Goal: Task Accomplishment & Management: Manage account settings

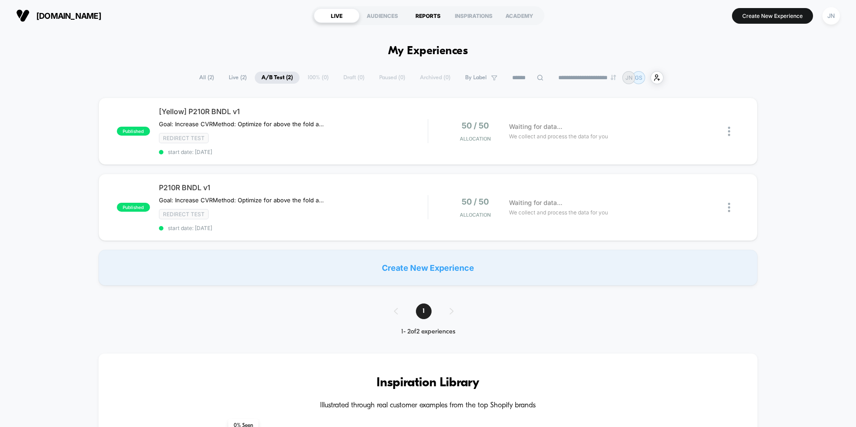
click at [425, 13] on div "REPORTS" at bounding box center [428, 16] width 46 height 14
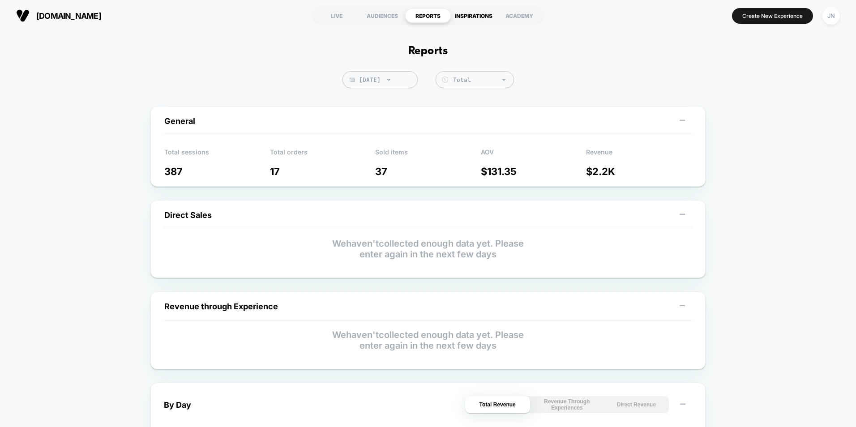
click at [461, 16] on div "INSPIRATIONS" at bounding box center [474, 16] width 46 height 14
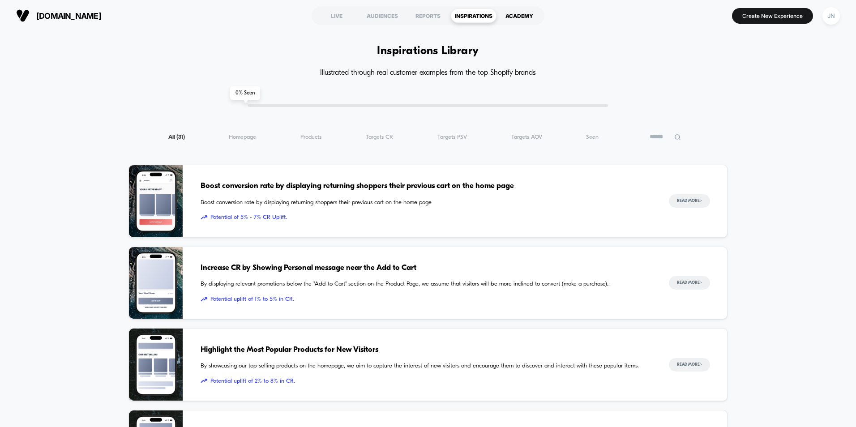
click at [515, 13] on div "ACADEMY" at bounding box center [520, 16] width 46 height 14
click at [339, 16] on div "LIVE" at bounding box center [337, 16] width 46 height 14
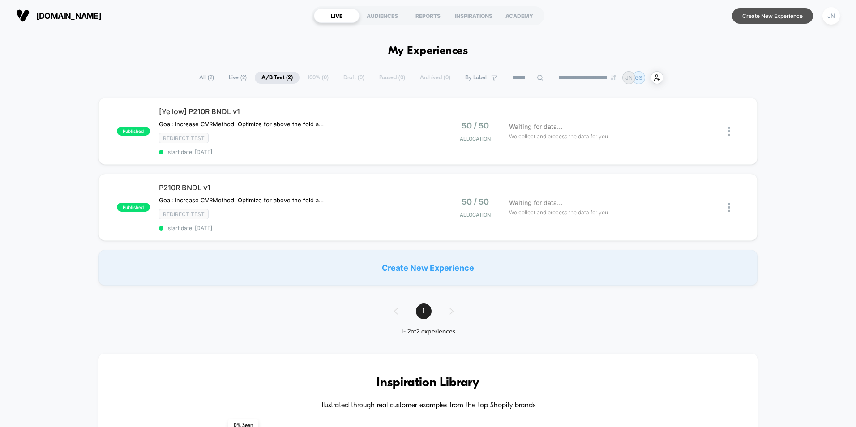
click at [771, 8] on button "Create New Experience" at bounding box center [772, 16] width 81 height 16
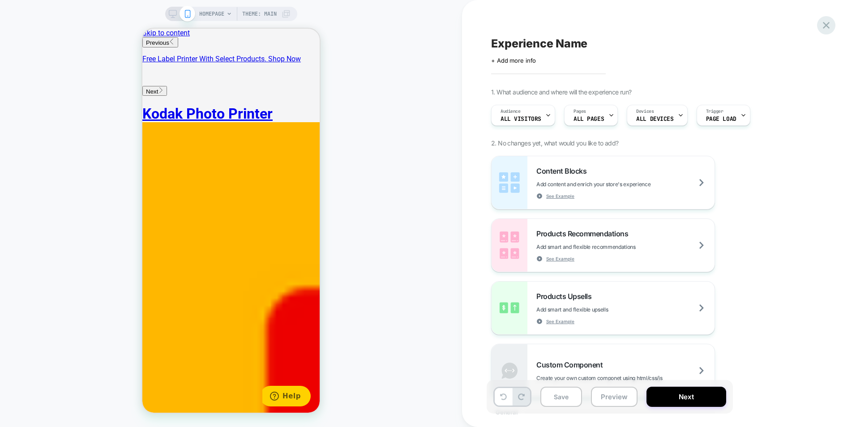
click at [828, 28] on icon at bounding box center [826, 25] width 12 height 12
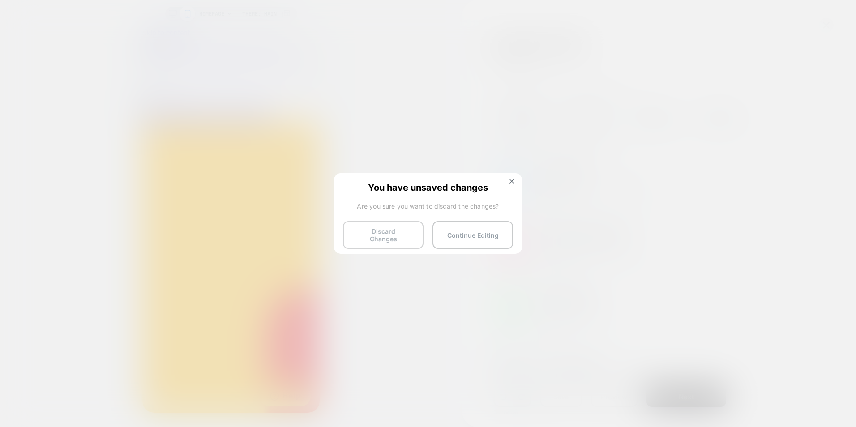
click at [400, 236] on button "Discard Changes" at bounding box center [383, 235] width 81 height 28
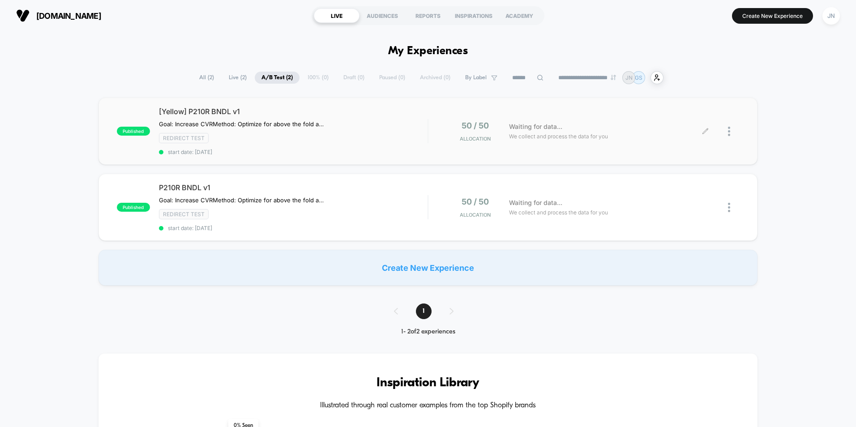
click at [733, 129] on div at bounding box center [733, 131] width 11 height 21
click at [780, 124] on div "published [Yellow] P210R BNDL v1 Goal: Increase CVR Method: Optimize for above …" at bounding box center [428, 192] width 856 height 188
click at [727, 134] on div at bounding box center [723, 131] width 34 height 21
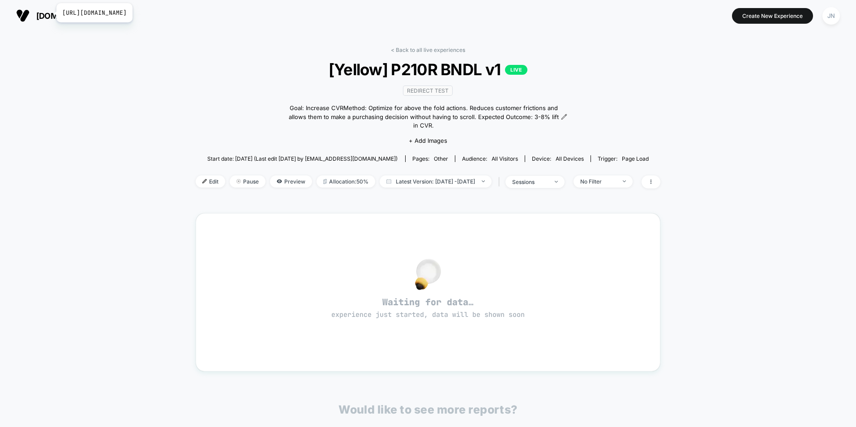
click at [51, 13] on span "[DOMAIN_NAME]" at bounding box center [68, 15] width 65 height 9
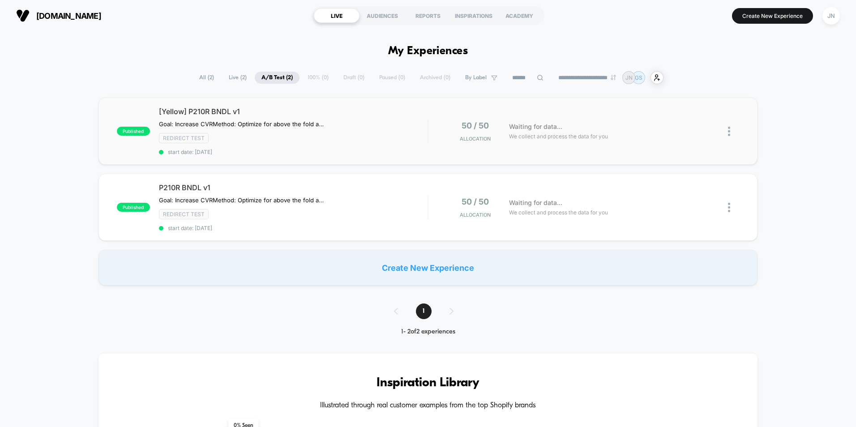
click at [730, 133] on img at bounding box center [729, 131] width 2 height 9
click at [683, 99] on div "Duplicate" at bounding box center [683, 100] width 81 height 20
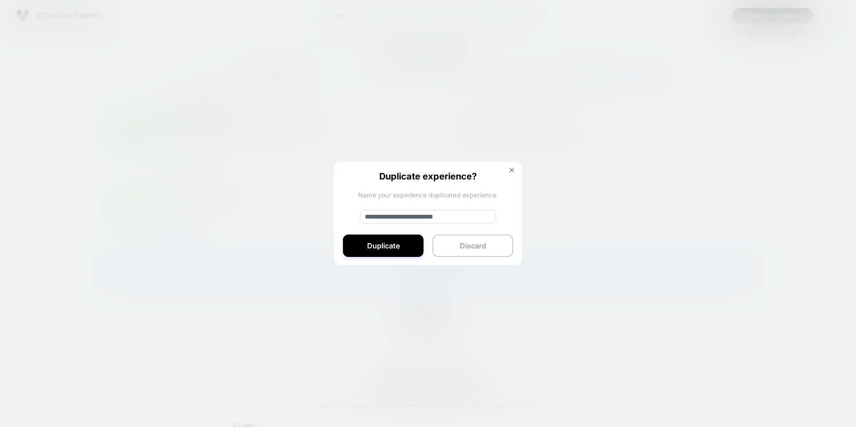
click at [407, 219] on input "**********" at bounding box center [428, 216] width 136 height 13
type input "**********"
click at [393, 246] on button "Duplicate" at bounding box center [383, 246] width 81 height 22
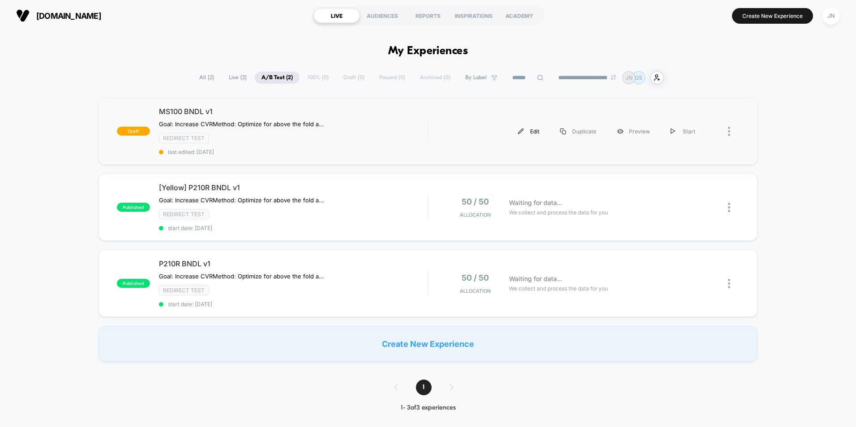
click at [529, 130] on div "Edit" at bounding box center [529, 131] width 42 height 20
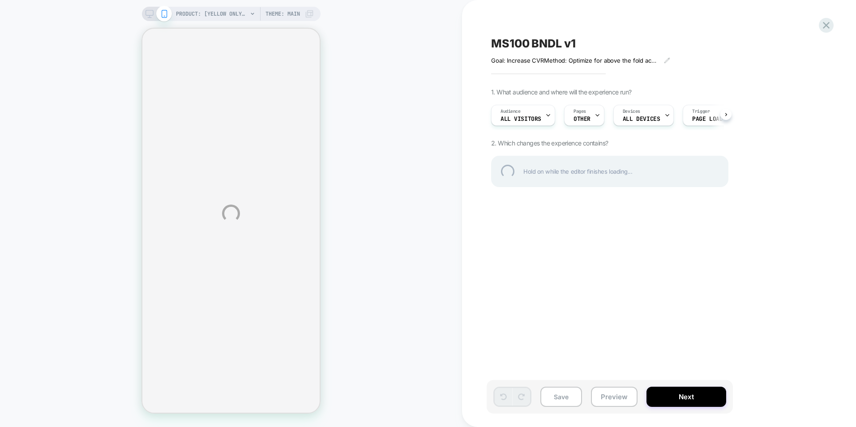
select select "**********"
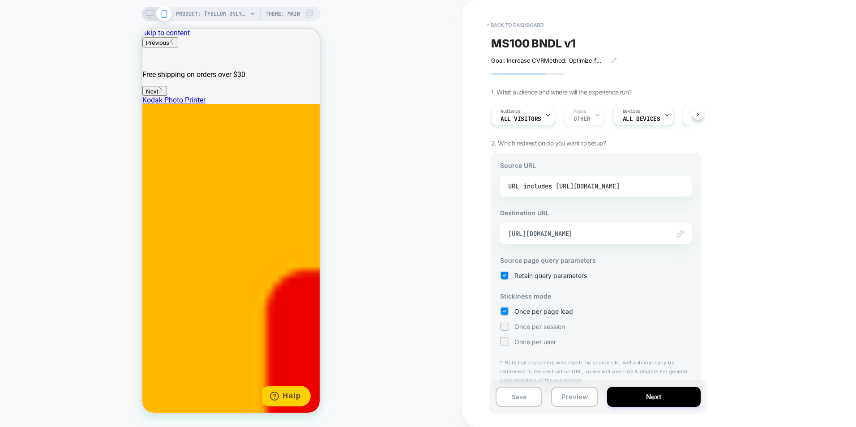
click at [598, 183] on div "includes [URL][DOMAIN_NAME]" at bounding box center [572, 186] width 96 height 13
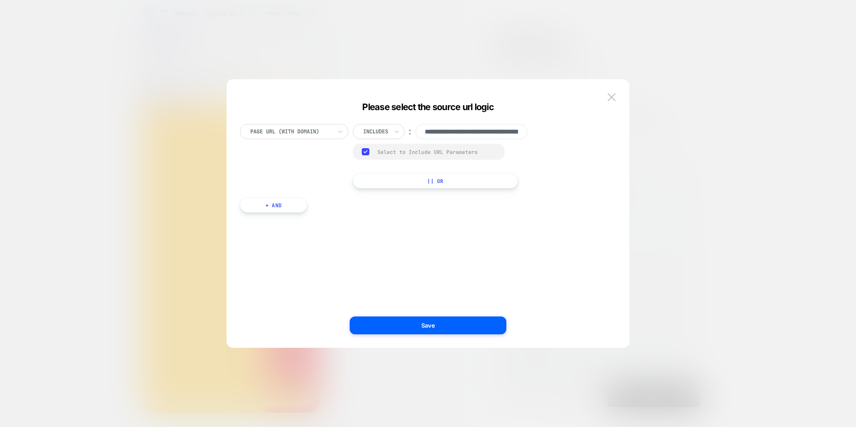
scroll to position [0, 208]
click at [488, 132] on input "**********" at bounding box center [472, 131] width 112 height 15
click at [611, 95] on img at bounding box center [612, 97] width 8 height 8
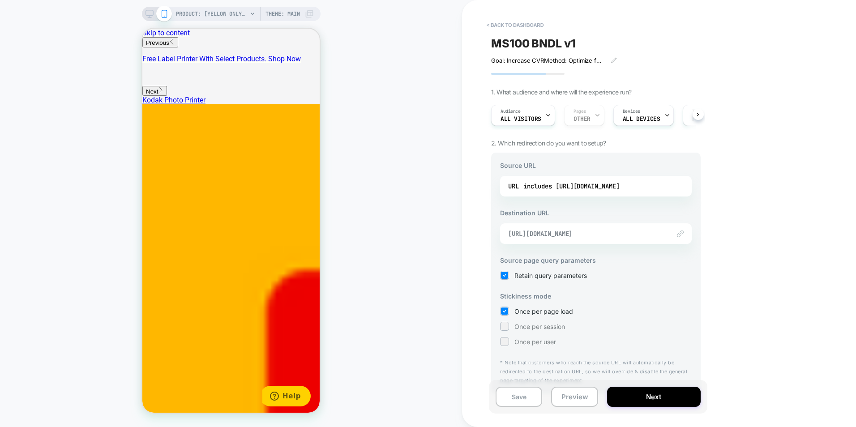
click at [585, 231] on span "[URL][DOMAIN_NAME]" at bounding box center [584, 234] width 153 height 8
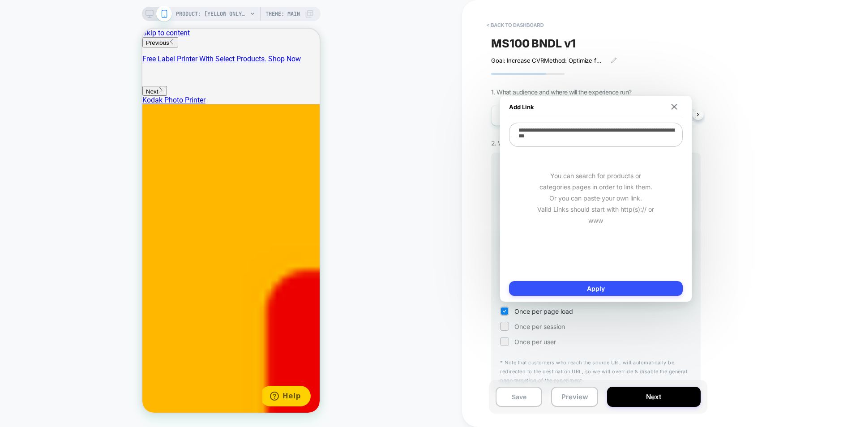
click at [619, 135] on textarea "**********" at bounding box center [596, 135] width 174 height 24
paste textarea "**"
type textarea "**********"
click at [602, 291] on button "Apply" at bounding box center [596, 288] width 174 height 15
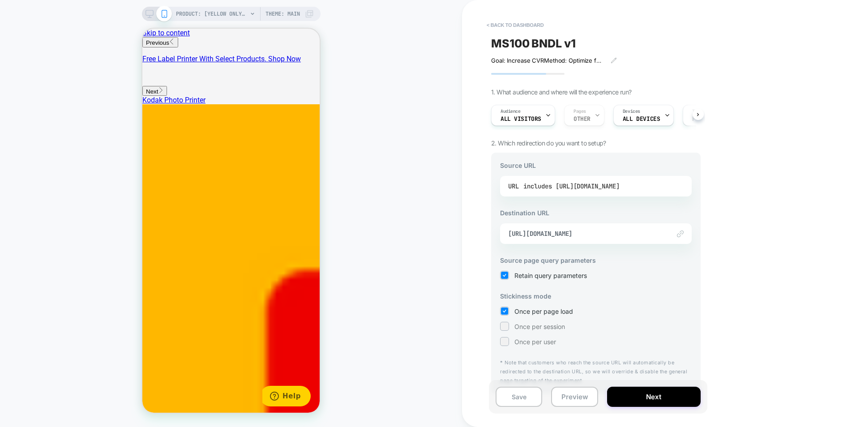
click at [571, 186] on div "includes [URL][DOMAIN_NAME]" at bounding box center [572, 186] width 96 height 13
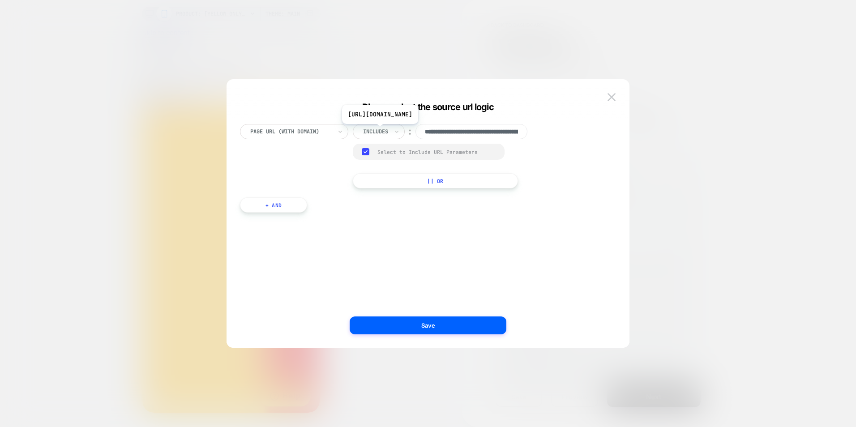
click at [488, 131] on input "**********" at bounding box center [472, 131] width 112 height 15
paste input
type input "**********"
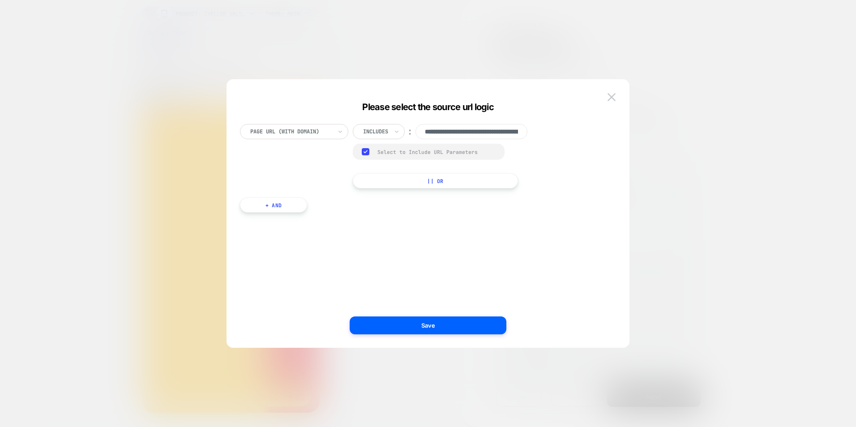
click at [477, 238] on div "**********" at bounding box center [424, 223] width 376 height 224
click at [445, 326] on button "Save" at bounding box center [428, 326] width 157 height 18
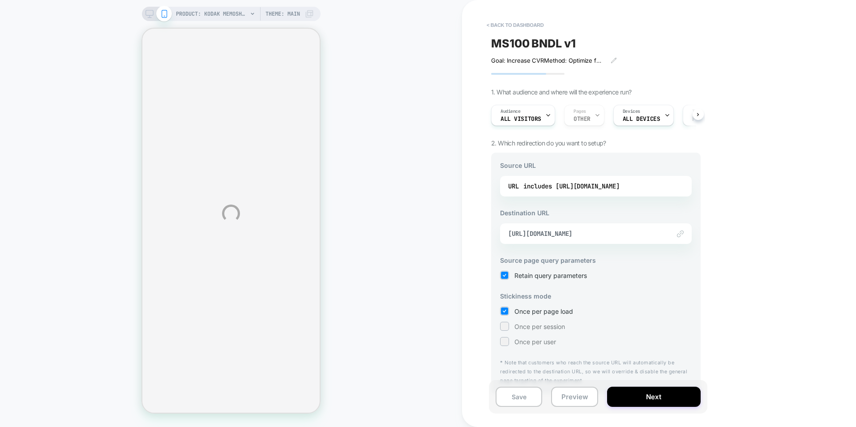
select select "**********"
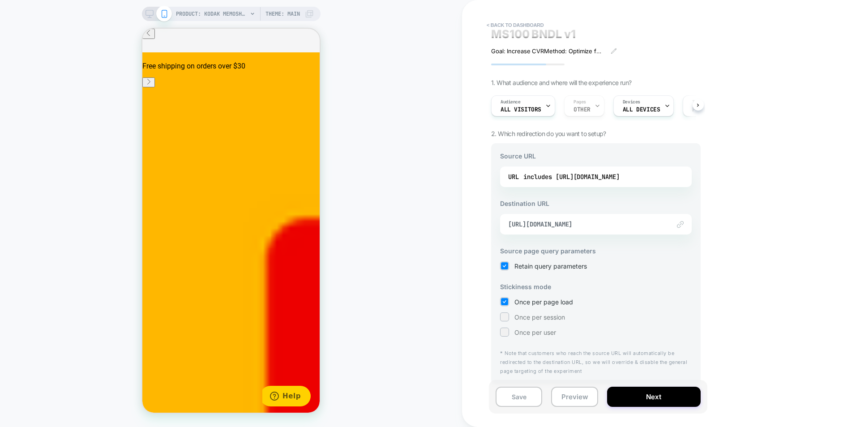
scroll to position [12, 0]
click at [635, 395] on button "Next" at bounding box center [654, 397] width 94 height 20
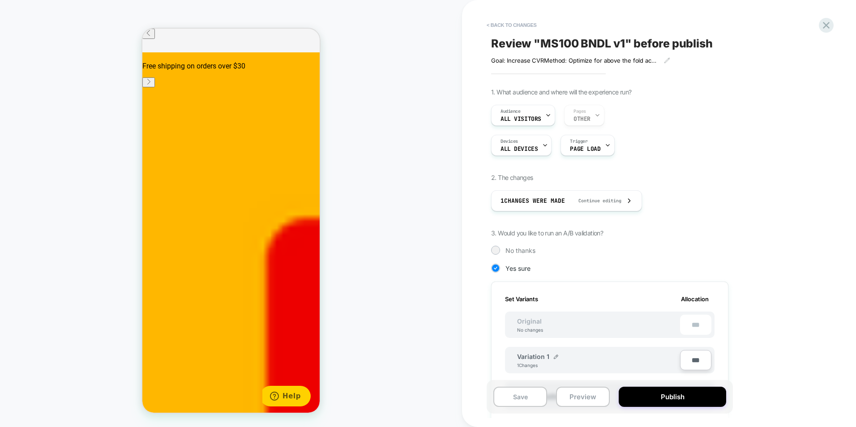
scroll to position [0, 1]
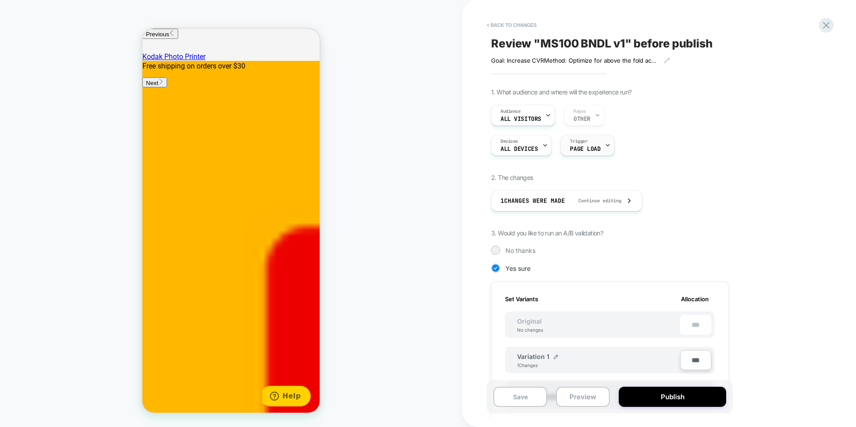
click at [592, 140] on div "Trigger Page Load" at bounding box center [585, 145] width 48 height 20
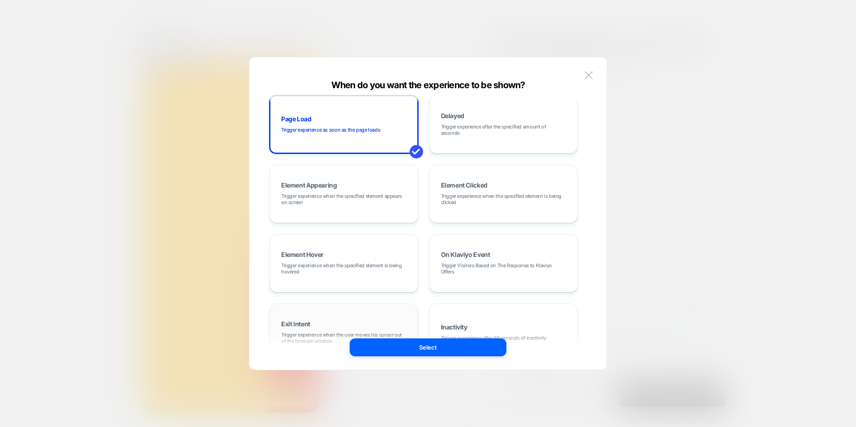
scroll to position [0, 0]
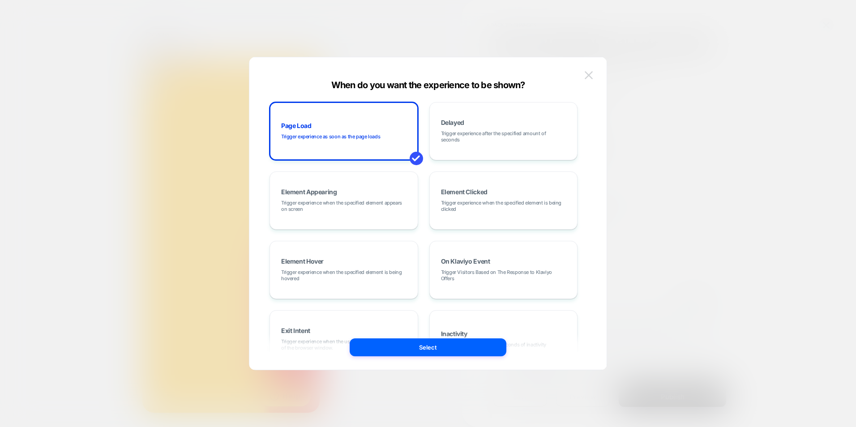
click at [587, 73] on img at bounding box center [589, 75] width 8 height 8
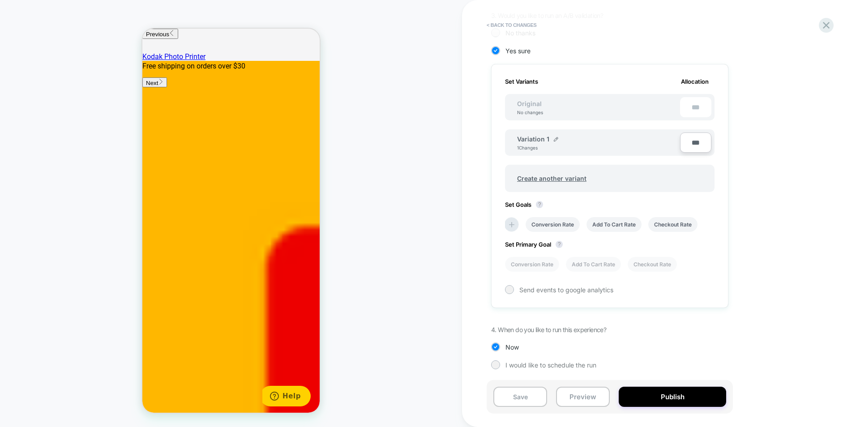
scroll to position [218, 0]
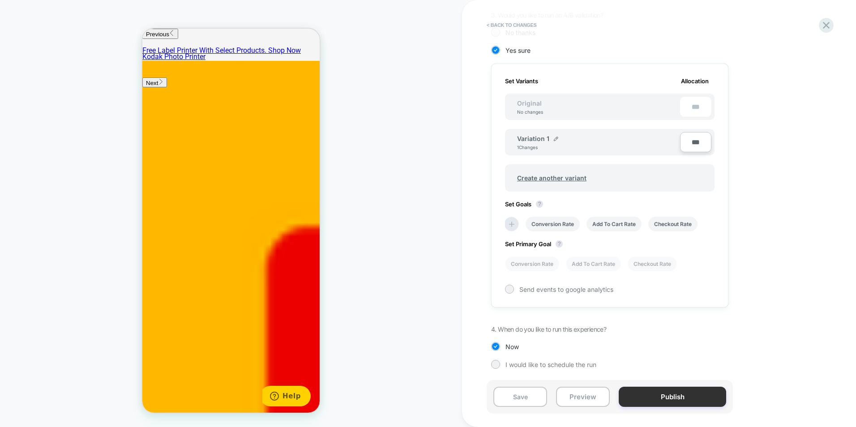
click at [645, 392] on button "Publish" at bounding box center [672, 397] width 107 height 20
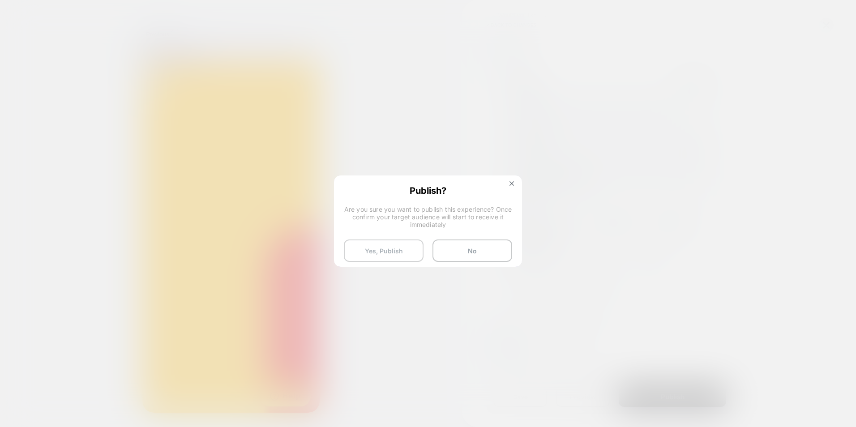
click at [380, 252] on button "Yes, Publish" at bounding box center [384, 251] width 80 height 22
click at [384, 248] on button "Yes, Publish" at bounding box center [384, 251] width 80 height 22
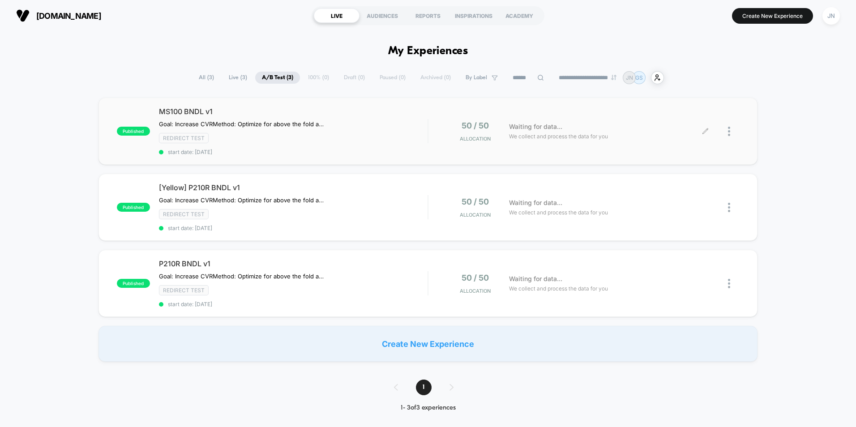
click at [728, 133] on img at bounding box center [729, 131] width 2 height 9
click at [678, 98] on div "Duplicate" at bounding box center [683, 100] width 81 height 20
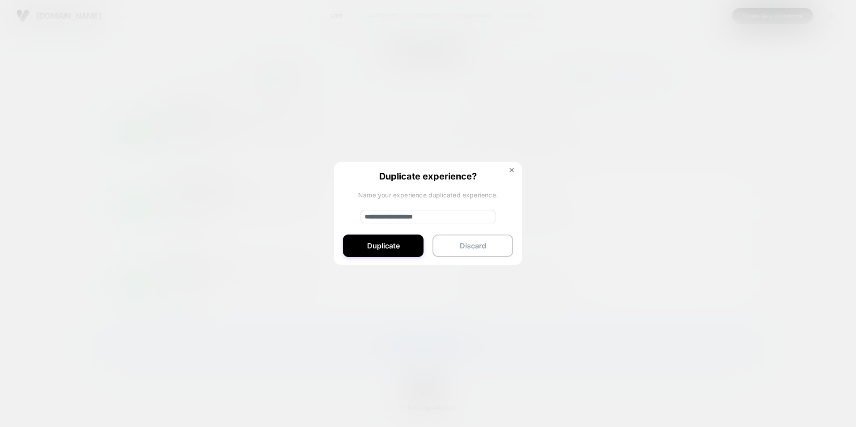
click at [401, 219] on input "**********" at bounding box center [428, 216] width 136 height 13
type input "**********"
click at [386, 248] on button "Duplicate" at bounding box center [383, 246] width 81 height 22
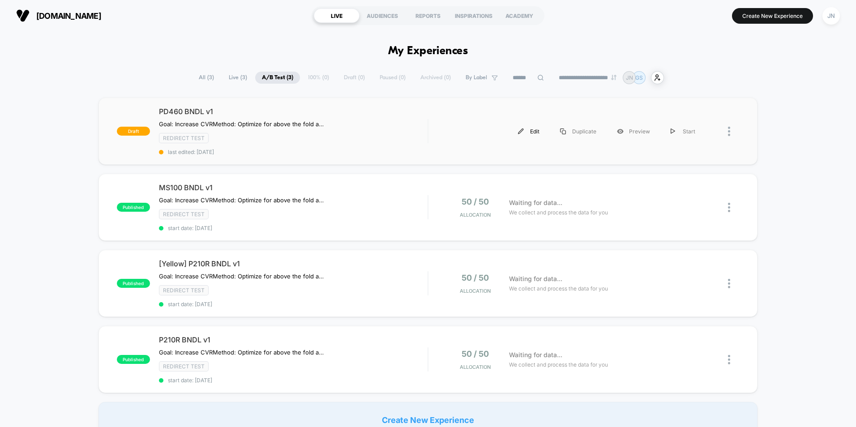
click at [533, 132] on div "Edit" at bounding box center [529, 131] width 42 height 20
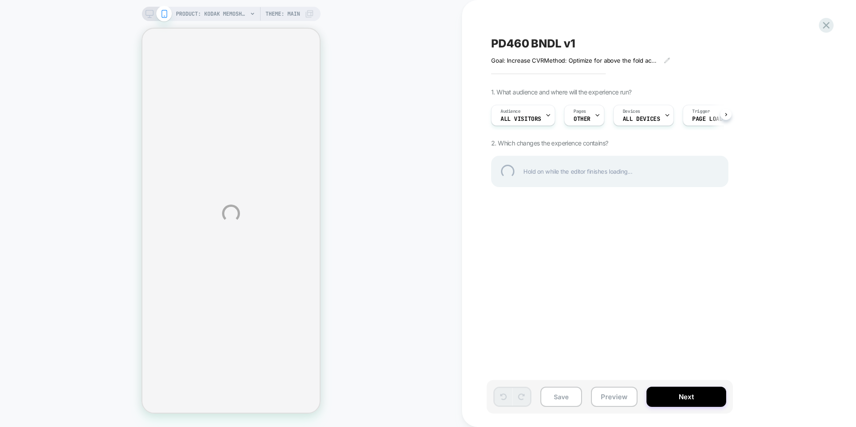
select select "**********"
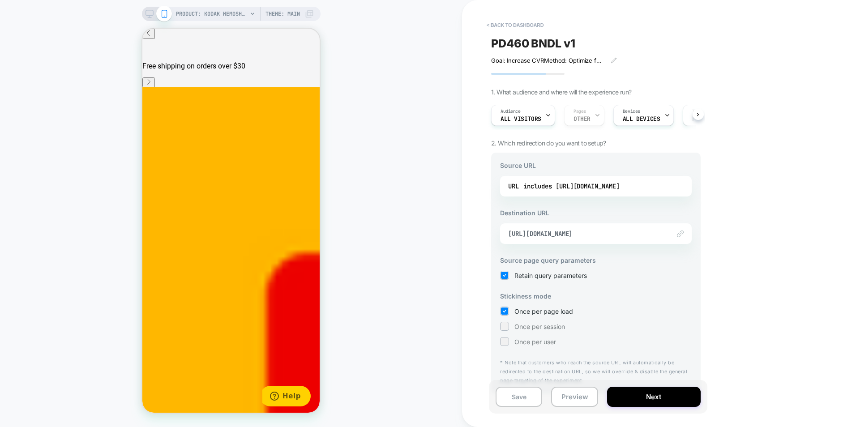
click at [572, 194] on div "URL includes https://kodakphotoprinter.com/products/kodak-memo-label-era-1inch-…" at bounding box center [596, 186] width 192 height 21
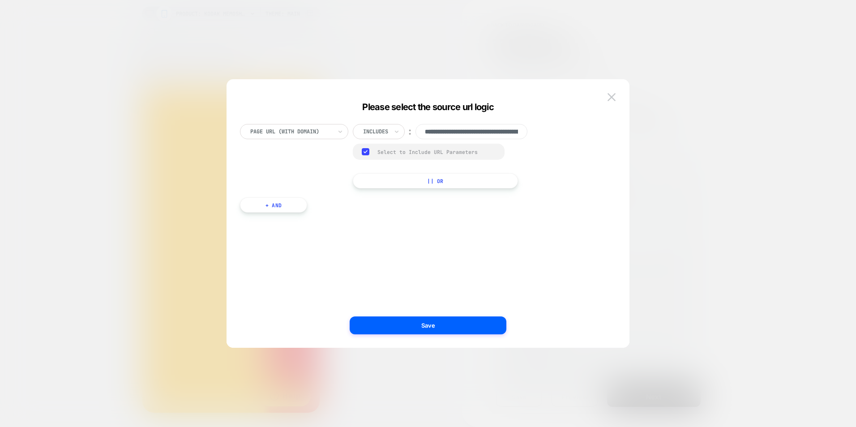
scroll to position [0, 178]
click at [487, 132] on input "**********" at bounding box center [472, 131] width 112 height 15
paste input "********"
type input "**********"
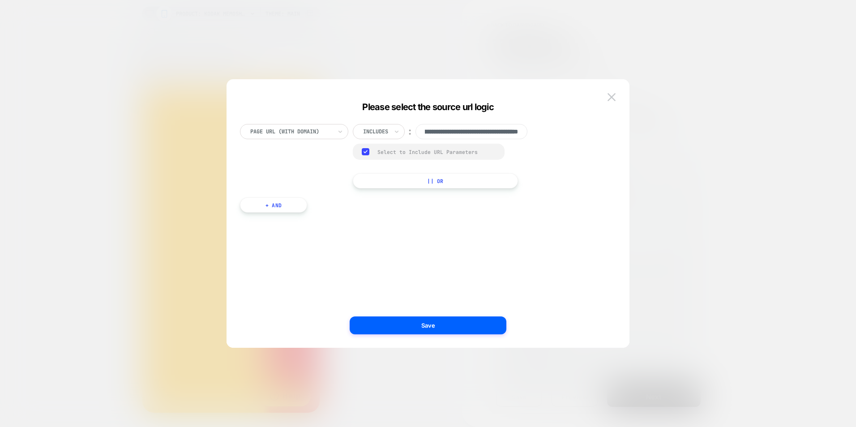
scroll to position [0, 0]
click at [561, 227] on div "**********" at bounding box center [424, 223] width 376 height 224
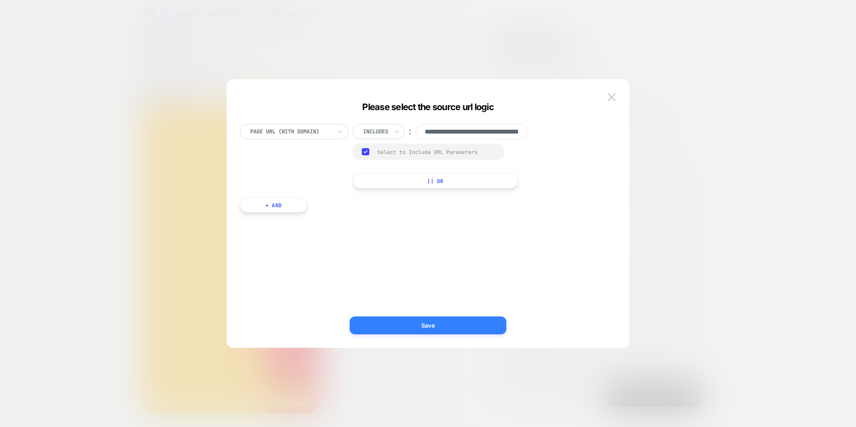
click at [472, 328] on button "Save" at bounding box center [428, 326] width 157 height 18
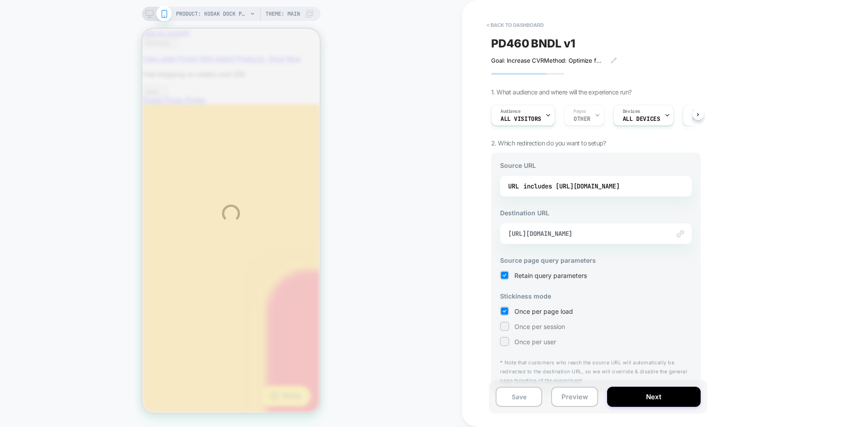
click at [597, 237] on div "PRODUCT: KODAK Dock Plus Retro PD460 Bundle [best photo printer] PRODUCT: KODAK…" at bounding box center [428, 213] width 856 height 427
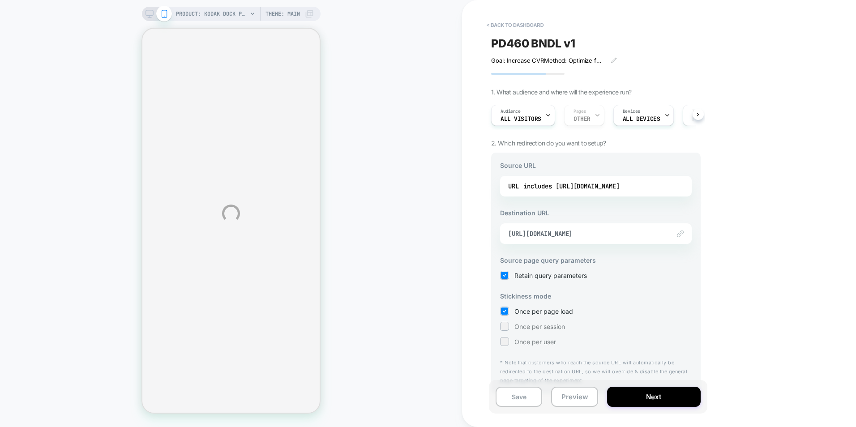
select select "**********"
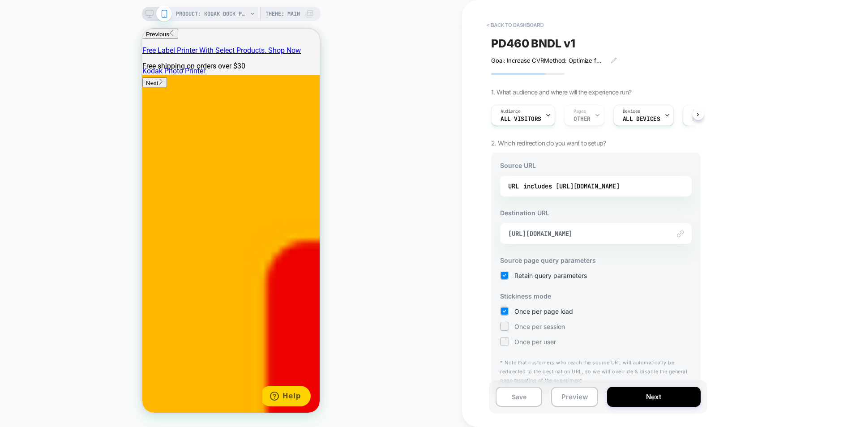
scroll to position [45, 0]
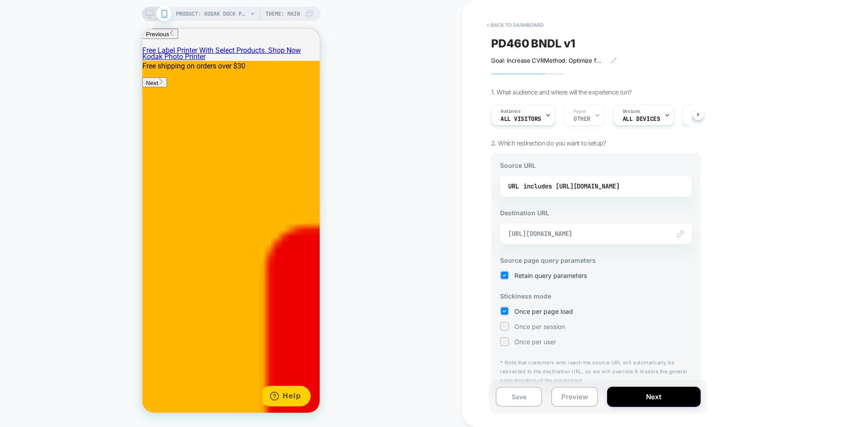
click at [591, 232] on span "[URL][DOMAIN_NAME]" at bounding box center [584, 234] width 153 height 8
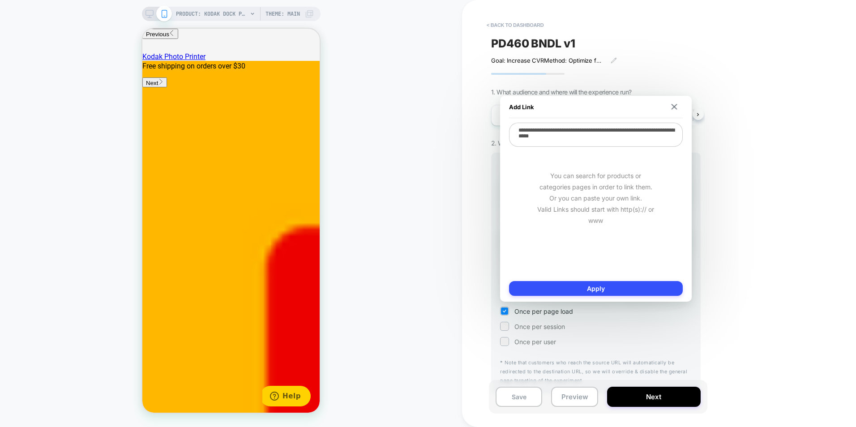
click at [593, 141] on textarea "**********" at bounding box center [596, 135] width 174 height 24
paste textarea
type textarea "**********"
click at [603, 283] on button "Apply" at bounding box center [596, 288] width 174 height 15
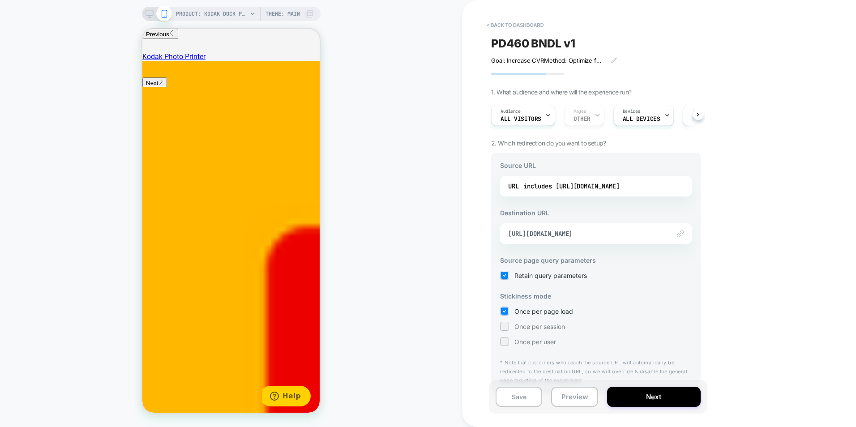
click at [681, 233] on img at bounding box center [680, 234] width 7 height 7
click at [639, 236] on span "https://kodakphotoprinter.com/products/kodak-dock-plus-retro-4x6" at bounding box center [584, 234] width 153 height 8
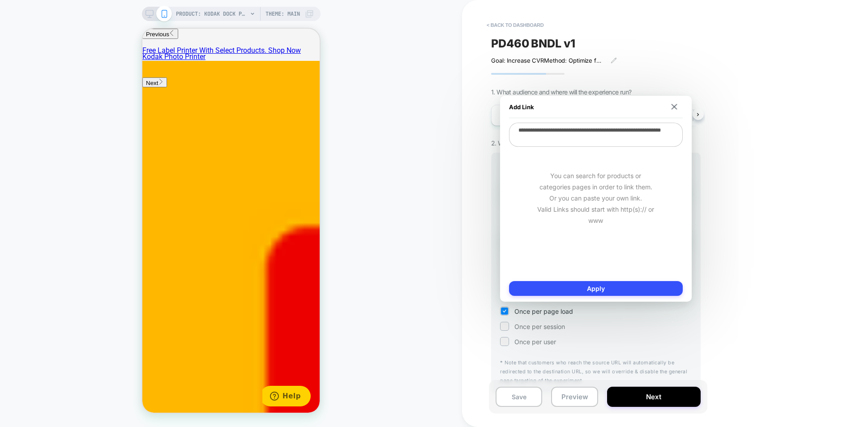
click at [669, 103] on div "Add Link" at bounding box center [596, 107] width 174 height 22
click at [680, 109] on div "Add Link" at bounding box center [596, 107] width 174 height 22
click at [676, 109] on img at bounding box center [674, 107] width 6 height 6
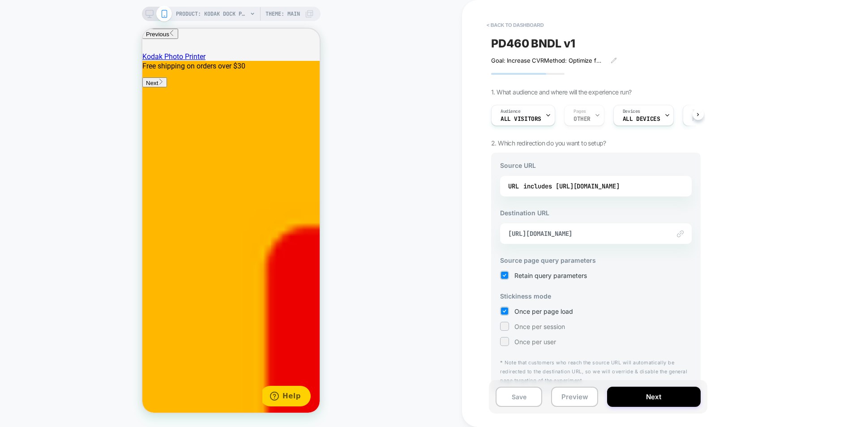
scroll to position [12, 0]
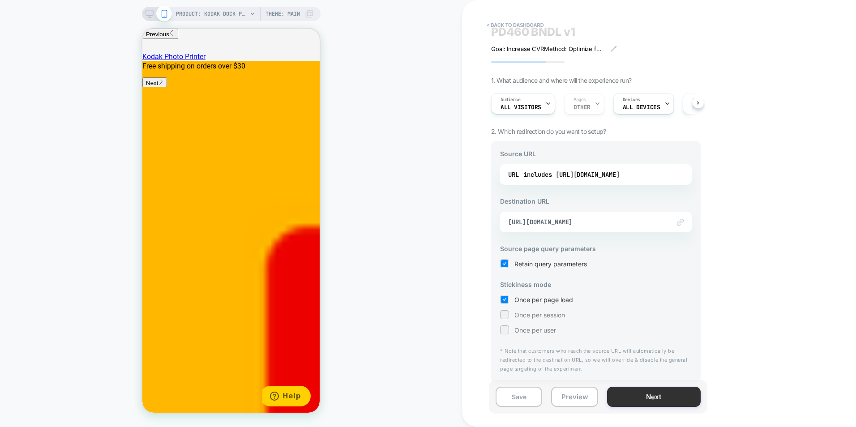
click at [658, 400] on button "Next" at bounding box center [654, 397] width 94 height 20
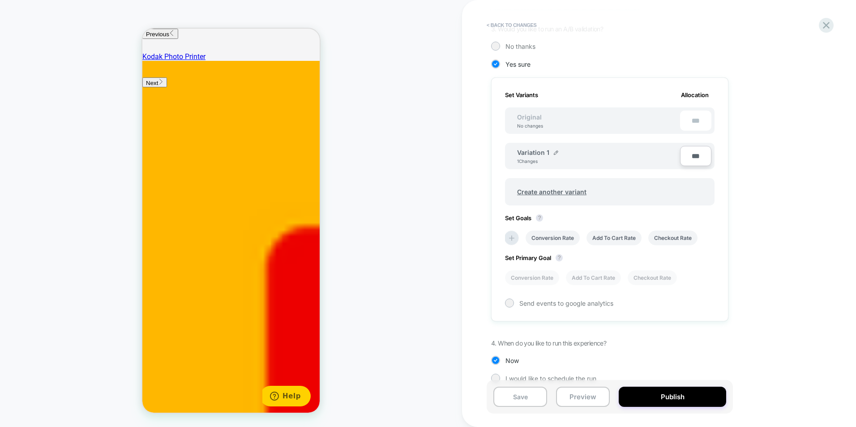
scroll to position [218, 0]
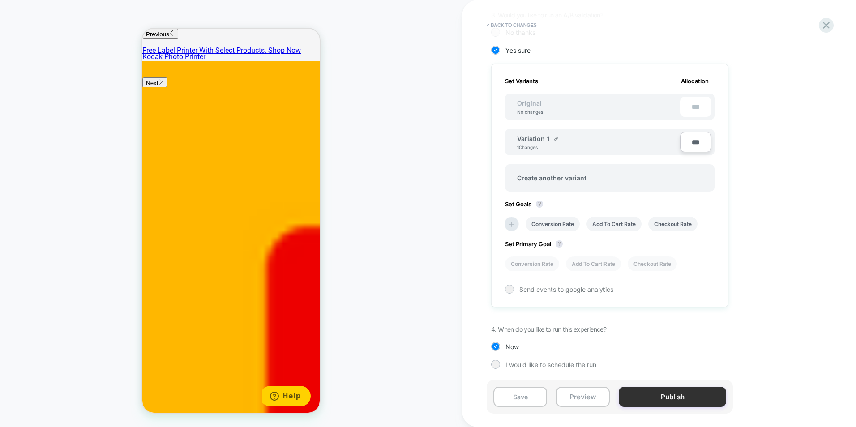
click at [647, 391] on button "Publish" at bounding box center [672, 397] width 107 height 20
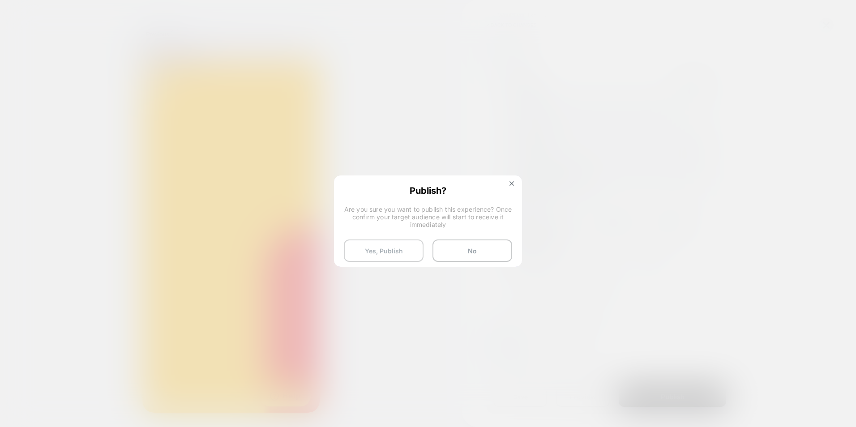
click at [373, 254] on button "Yes, Publish" at bounding box center [384, 251] width 80 height 22
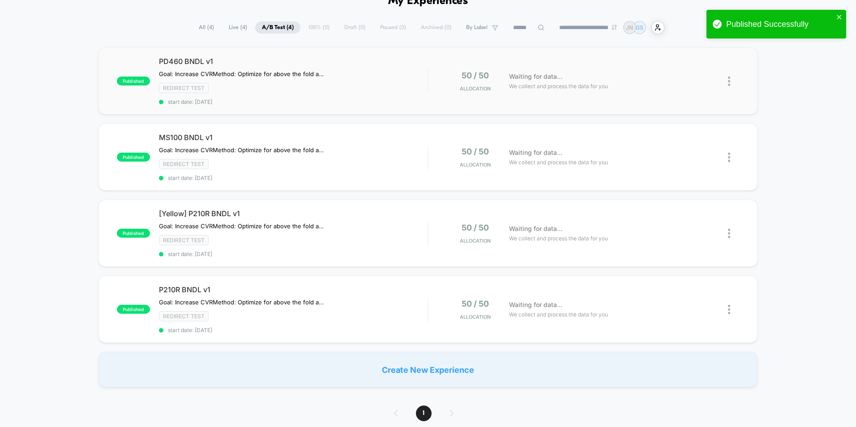
scroll to position [45, 0]
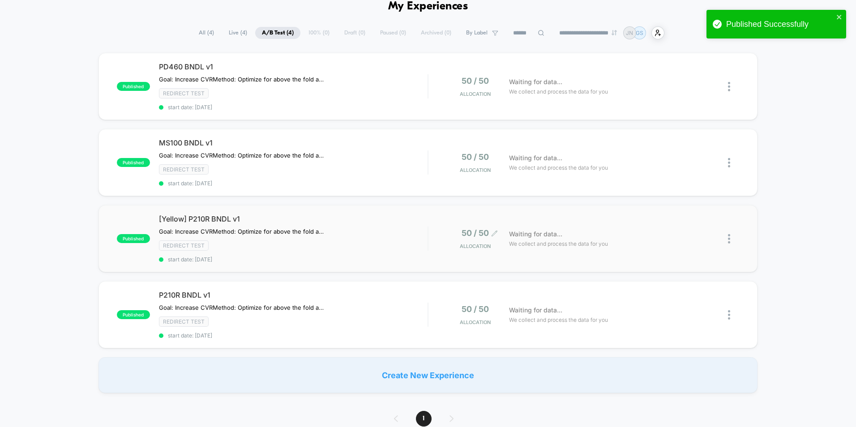
click at [485, 235] on span "50 / 50" at bounding box center [475, 232] width 27 height 9
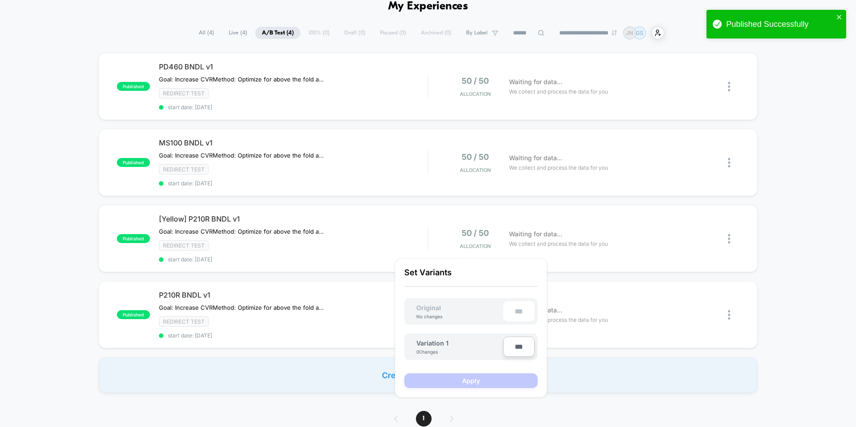
click at [421, 354] on div "0 Changes" at bounding box center [429, 351] width 27 height 5
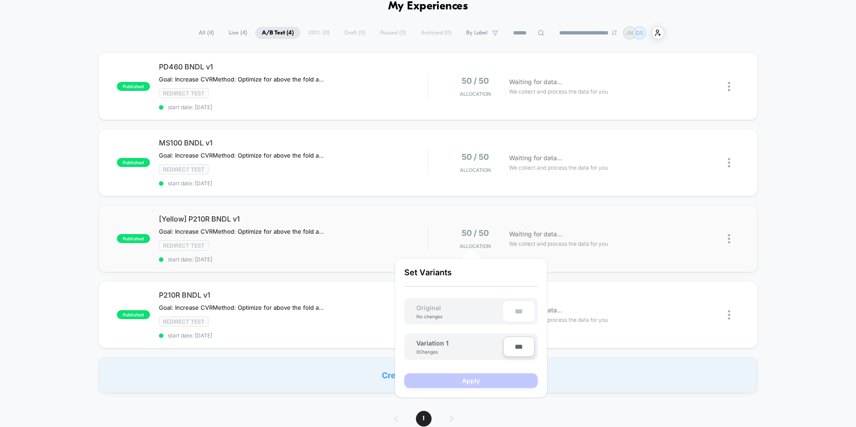
click at [429, 216] on div "published [Yellow] P210R BNDL v1 Goal: Increase CVR Method: Optimize for above …" at bounding box center [428, 238] width 659 height 67
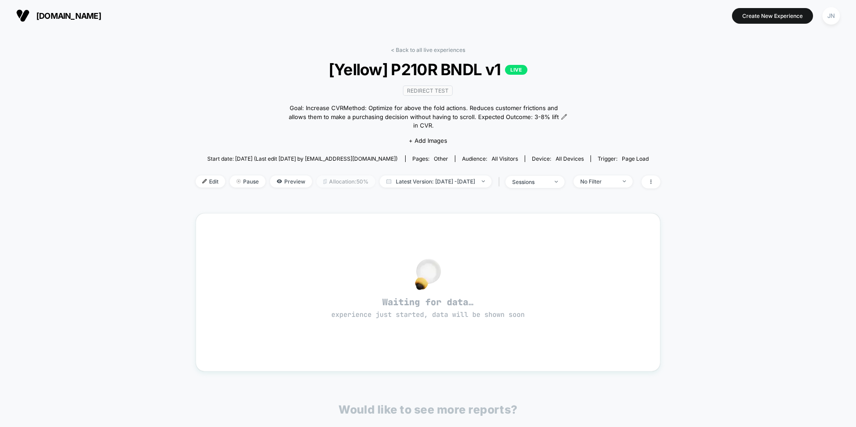
click at [339, 176] on span "Allocation: 50%" at bounding box center [346, 182] width 59 height 12
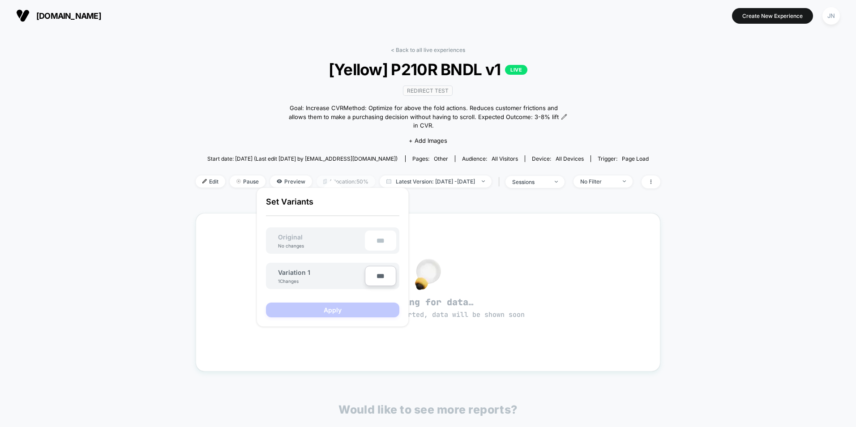
click at [339, 176] on span "Allocation: 50%" at bounding box center [346, 182] width 59 height 12
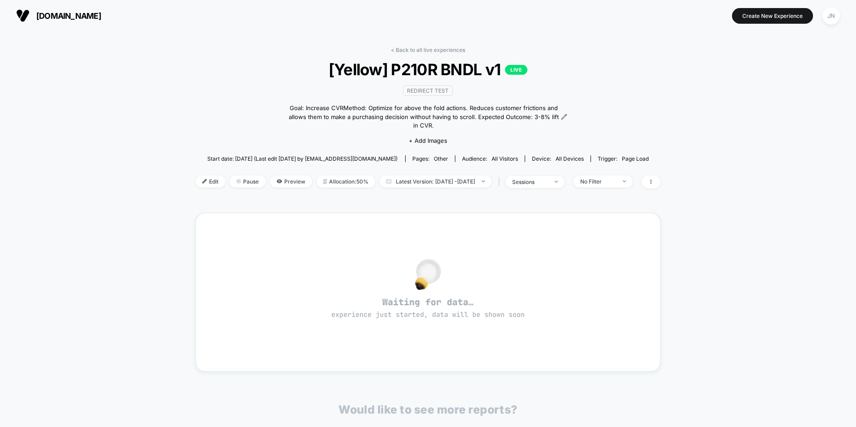
click at [37, 10] on button "[DOMAIN_NAME] [URL][DOMAIN_NAME]" at bounding box center [58, 16] width 90 height 14
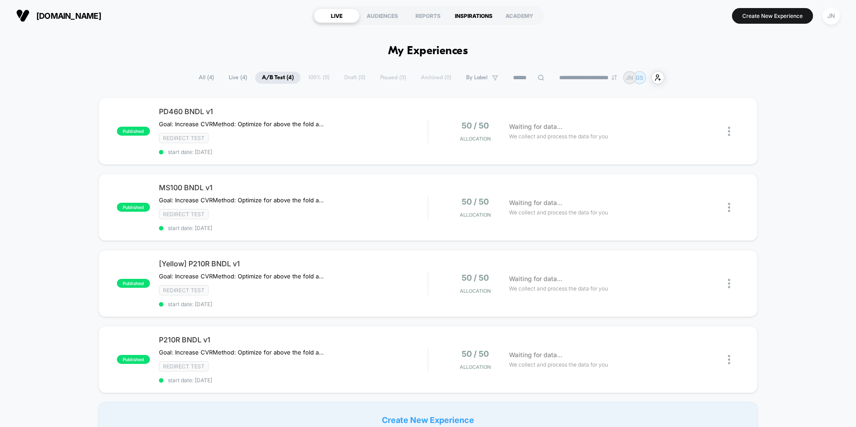
click at [470, 17] on div "INSPIRATIONS" at bounding box center [474, 16] width 46 height 14
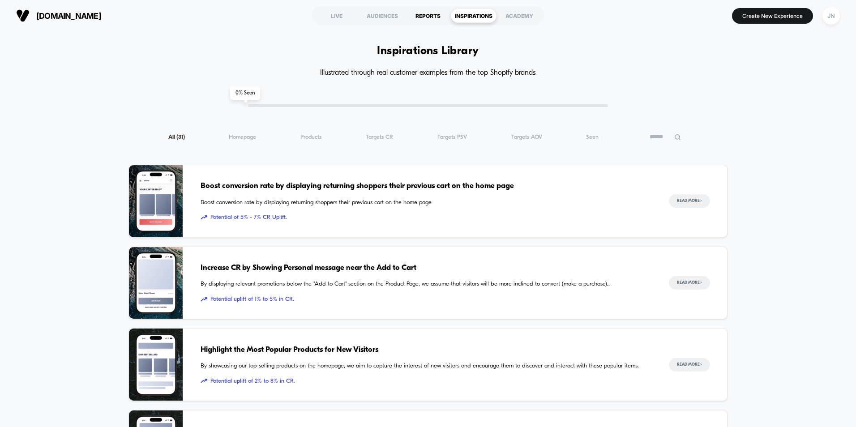
click at [412, 20] on div "REPORTS" at bounding box center [428, 16] width 46 height 14
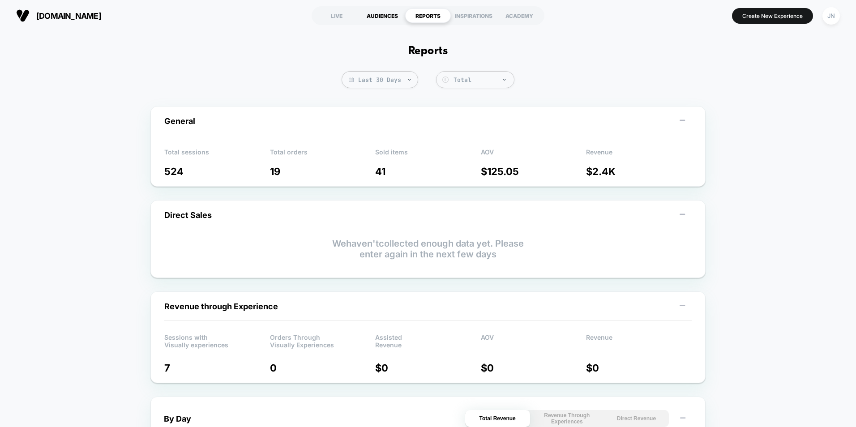
click at [392, 16] on div "AUDIENCES" at bounding box center [383, 16] width 46 height 14
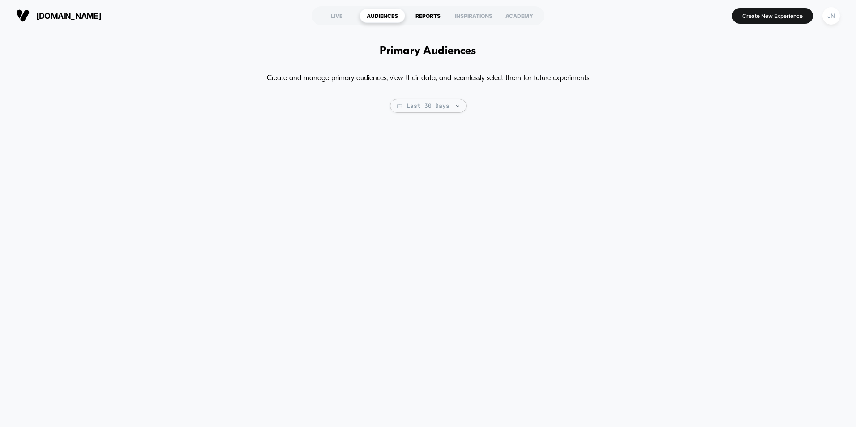
click at [416, 12] on div "REPORTS" at bounding box center [428, 16] width 46 height 14
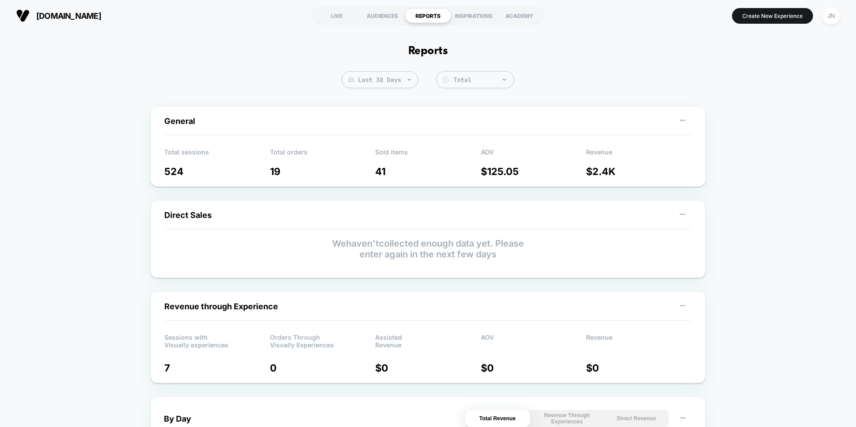
drag, startPoint x: 581, startPoint y: 163, endPoint x: 519, endPoint y: 173, distance: 62.3
click at [575, 165] on div "AOV $ 125.05" at bounding box center [534, 159] width 106 height 35
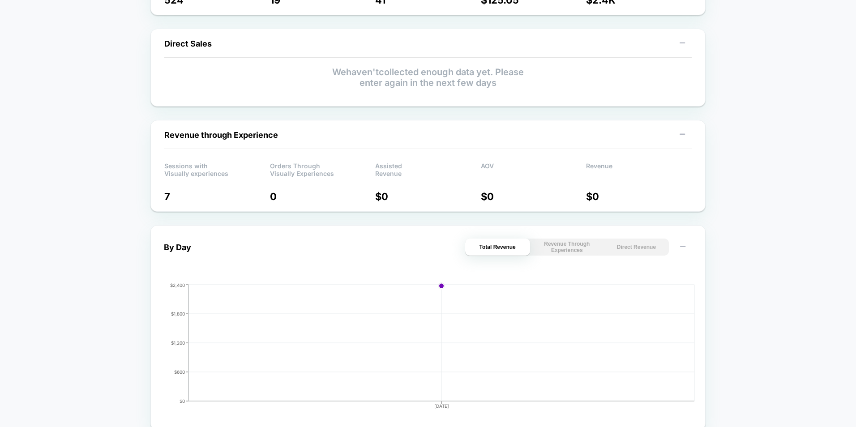
scroll to position [179, 0]
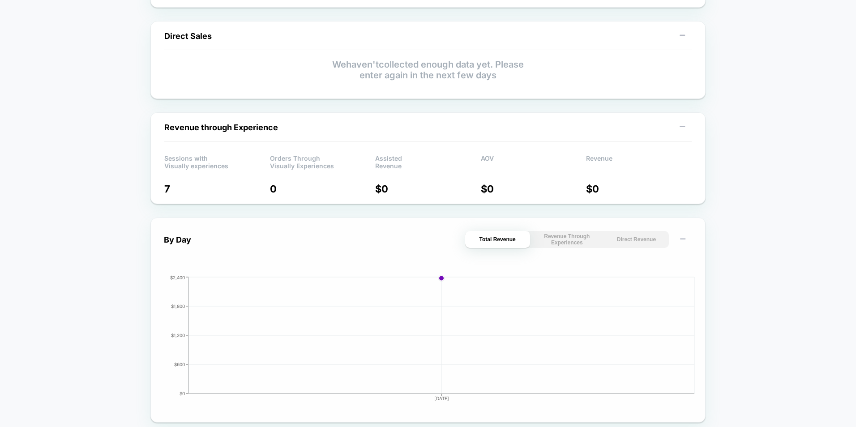
click at [557, 234] on button "Revenue Through Experiences" at bounding box center [567, 239] width 65 height 17
click at [633, 238] on button "Direct Revenue" at bounding box center [636, 239] width 65 height 17
click at [528, 237] on button "Total Revenue" at bounding box center [497, 239] width 65 height 17
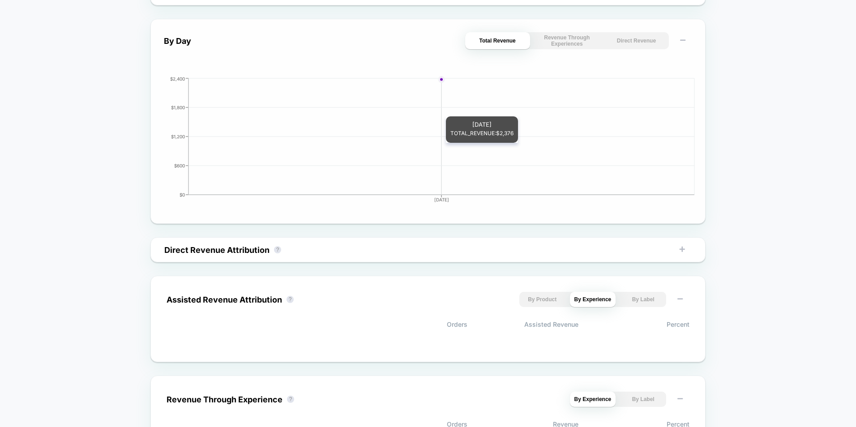
scroll to position [403, 0]
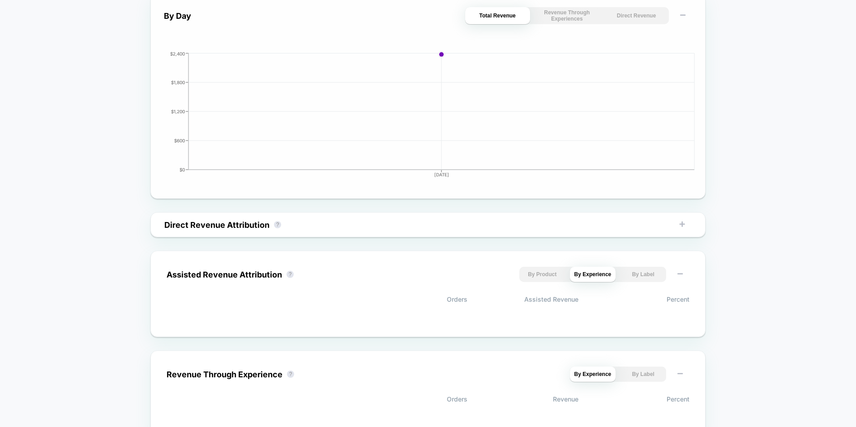
click at [566, 11] on button "Revenue Through Experiences" at bounding box center [567, 15] width 65 height 17
click at [639, 13] on button "Direct Revenue" at bounding box center [636, 15] width 65 height 17
click at [578, 15] on button "Revenue Through Experiences" at bounding box center [567, 15] width 65 height 17
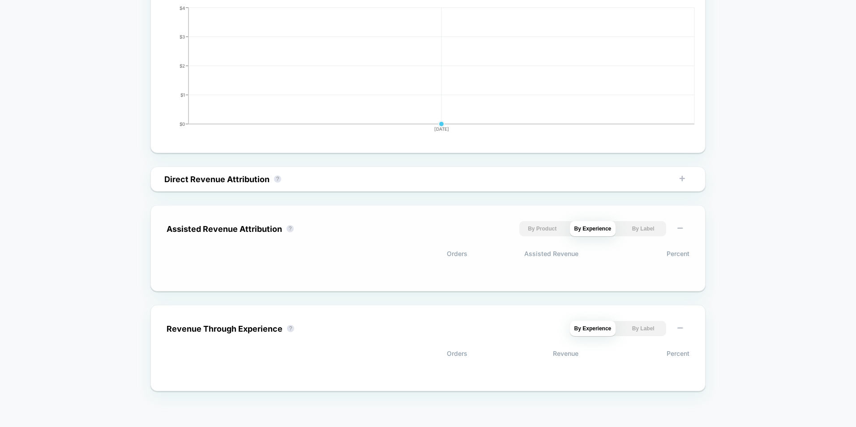
click at [543, 226] on button "By Product" at bounding box center [542, 228] width 46 height 15
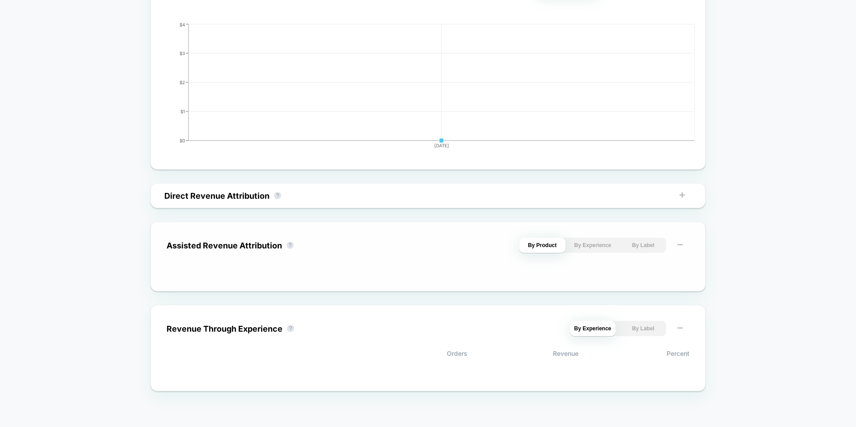
click at [601, 230] on div "Assisted Revenue Attribution ? By Product By Experience By Label" at bounding box center [427, 257] width 555 height 70
click at [599, 245] on button "By Experience" at bounding box center [593, 245] width 46 height 15
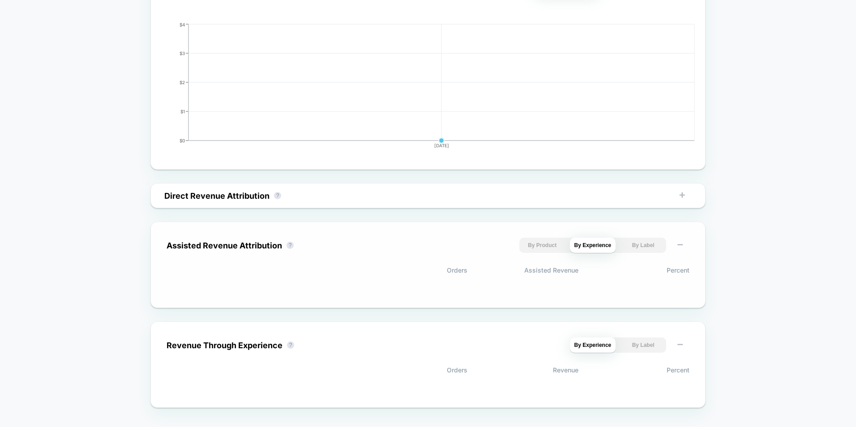
click at [627, 242] on button "By Label" at bounding box center [643, 245] width 46 height 15
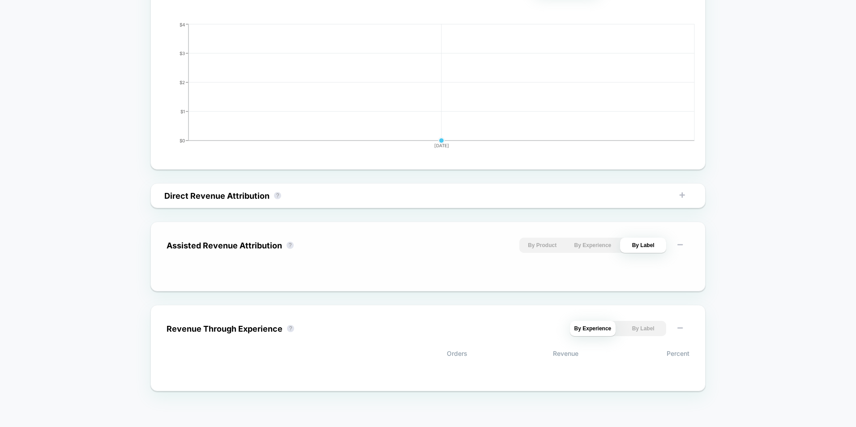
click at [596, 245] on button "By Experience" at bounding box center [593, 245] width 46 height 15
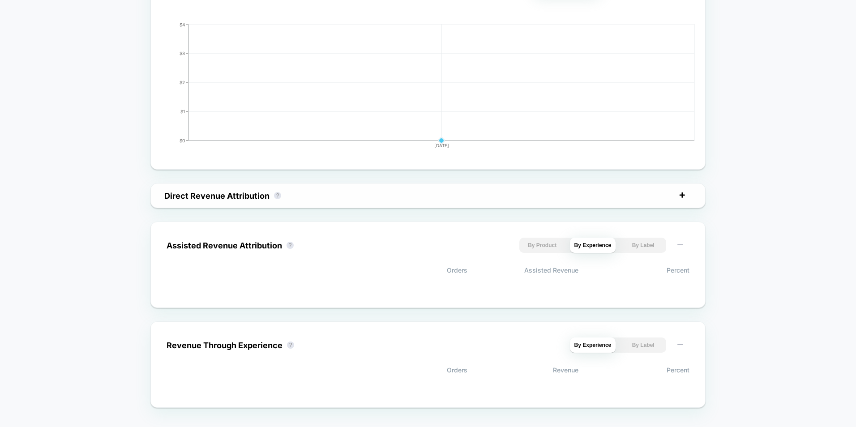
drag, startPoint x: 690, startPoint y: 193, endPoint x: 684, endPoint y: 195, distance: 5.7
click at [689, 193] on div "By Product By Experience By Label" at bounding box center [607, 195] width 170 height 15
click at [682, 196] on rect at bounding box center [682, 194] width 1 height 5
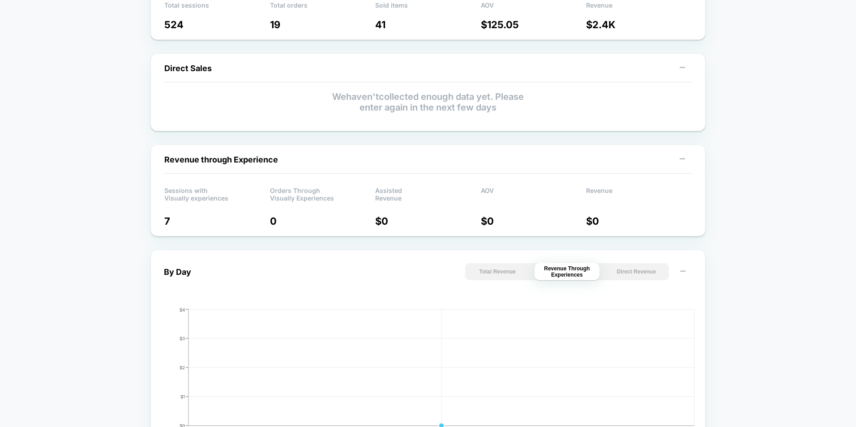
scroll to position [0, 0]
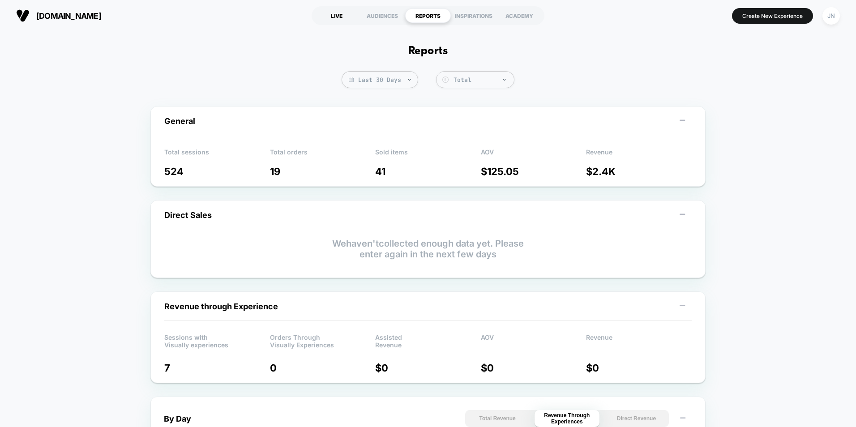
click at [335, 19] on div "LIVE" at bounding box center [337, 16] width 46 height 14
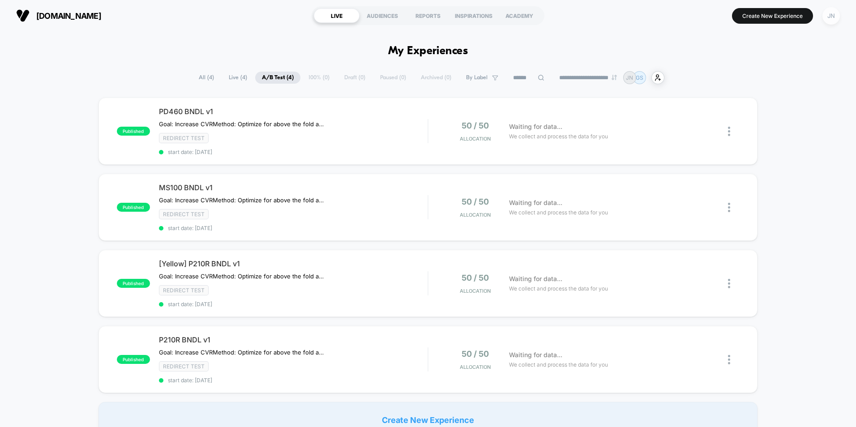
click at [834, 15] on div "JN" at bounding box center [831, 15] width 17 height 17
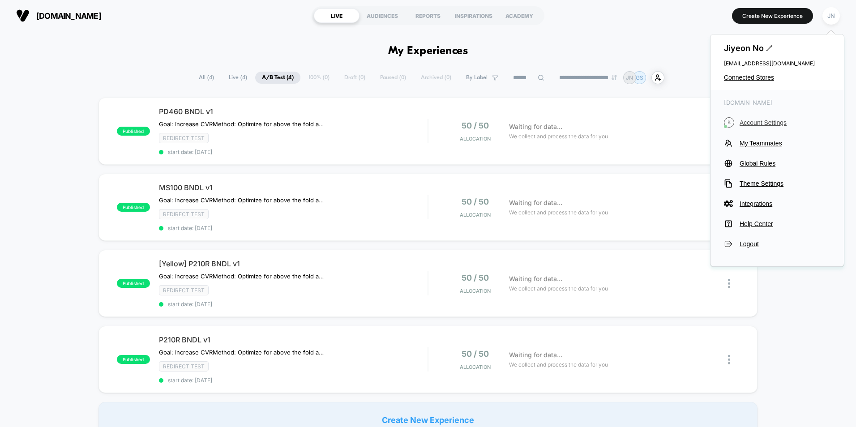
click at [768, 122] on span "Account Settings" at bounding box center [785, 122] width 91 height 7
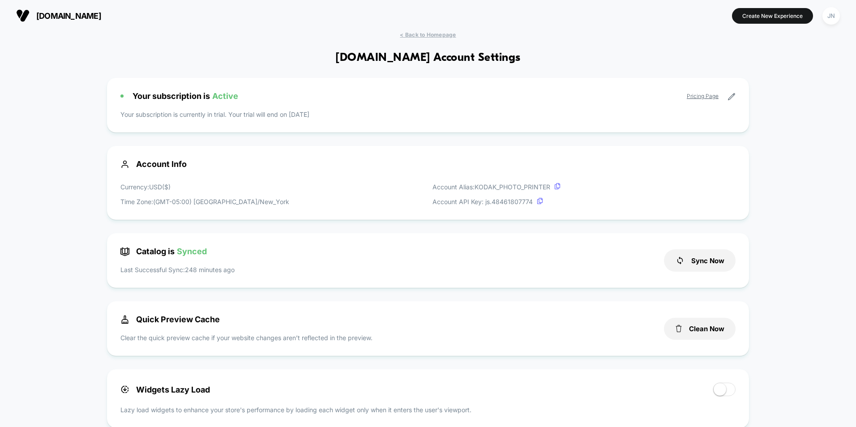
click at [706, 96] on link "Pricing Page" at bounding box center [703, 96] width 32 height 7
